Goal: Information Seeking & Learning: Understand process/instructions

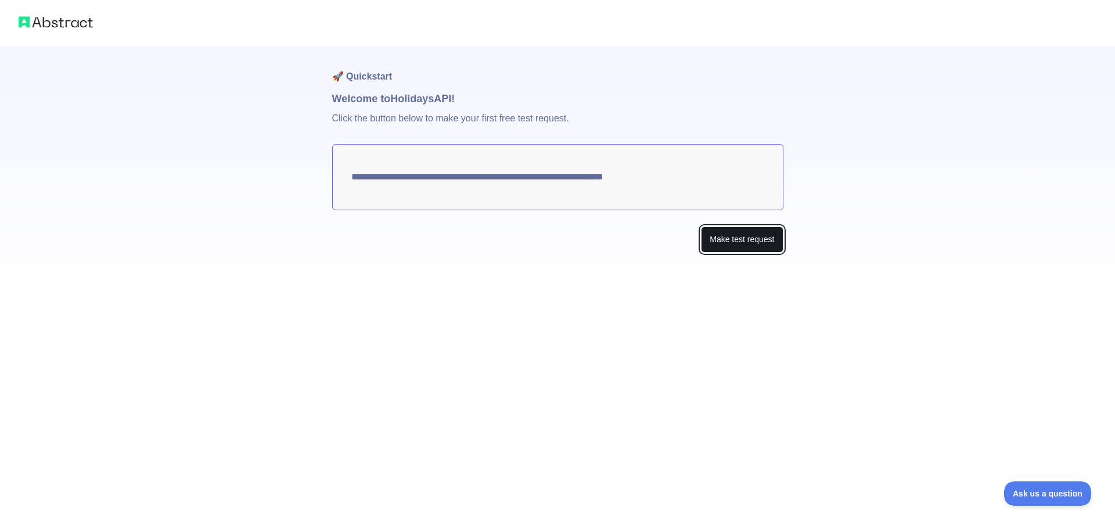
click at [741, 242] on button "Make test request" at bounding box center [742, 239] width 82 height 26
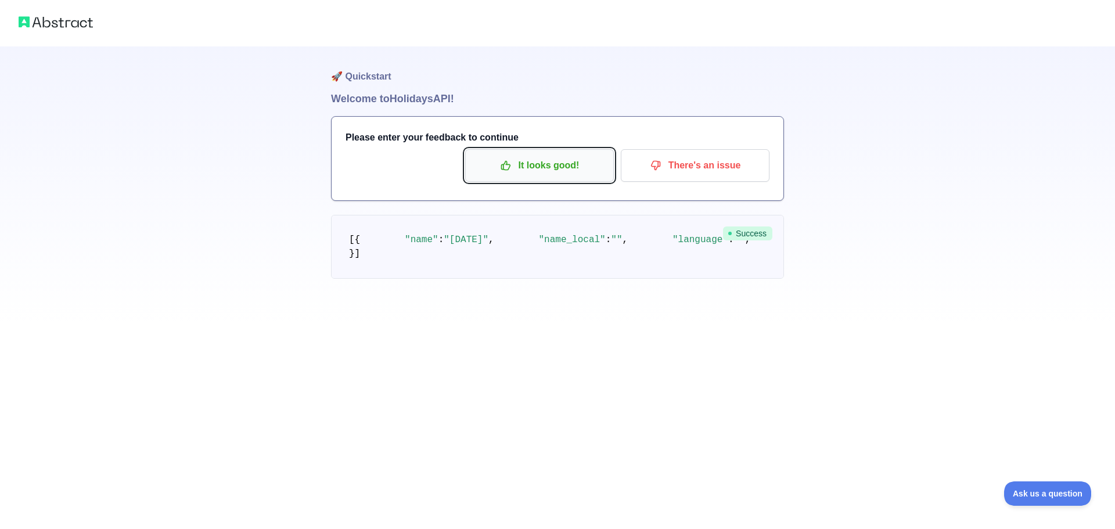
click at [514, 151] on button "It looks good!" at bounding box center [539, 165] width 149 height 33
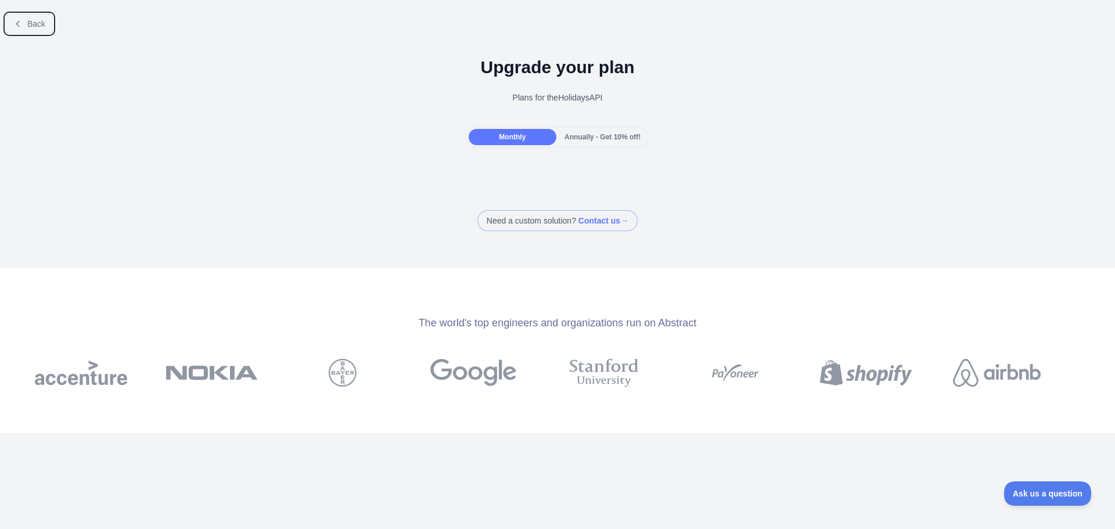
click at [17, 17] on button "Back" at bounding box center [29, 24] width 47 height 20
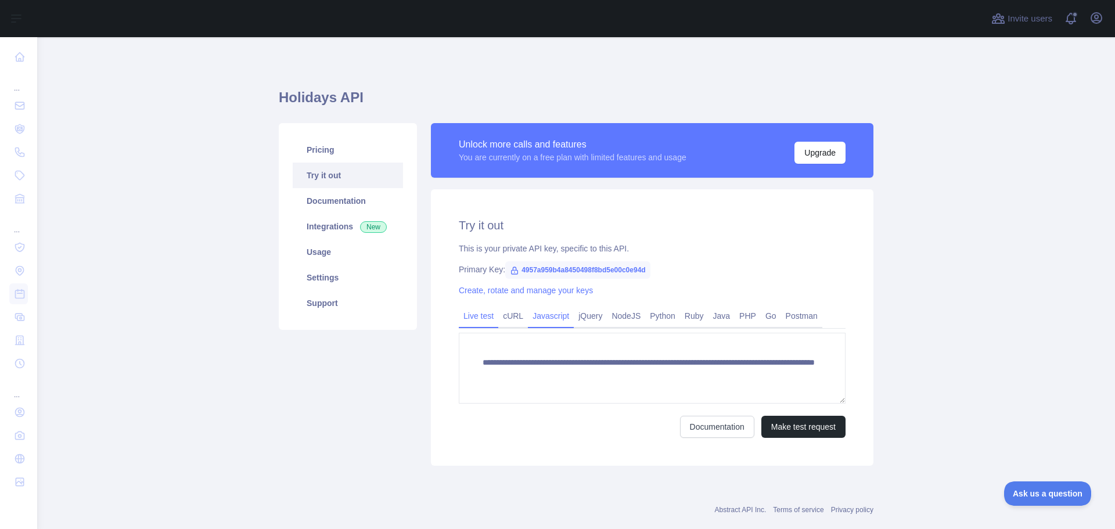
click at [543, 316] on link "Javascript" at bounding box center [551, 316] width 46 height 19
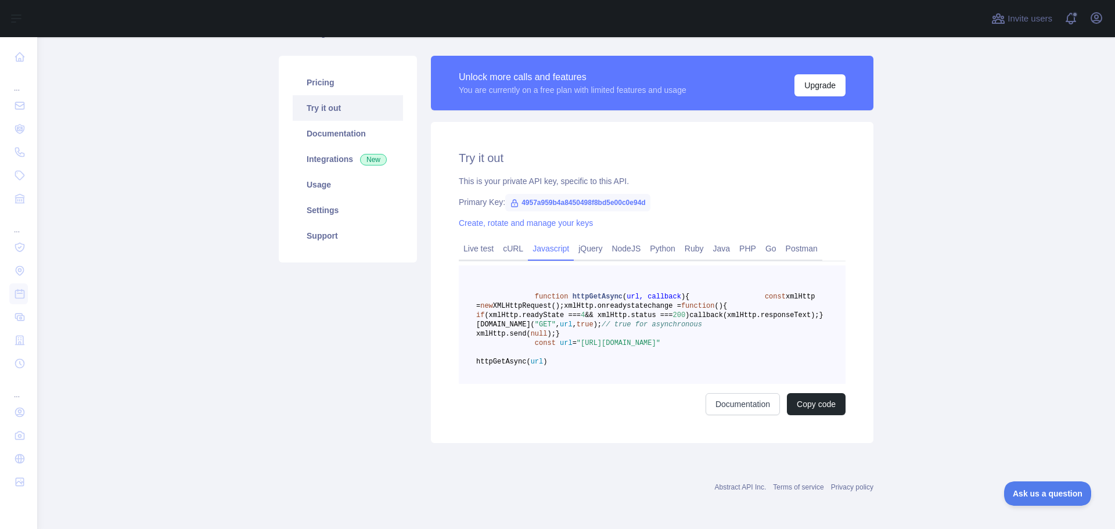
scroll to position [123, 0]
click at [368, 121] on link "Documentation" at bounding box center [348, 134] width 110 height 26
